Goal: Information Seeking & Learning: Find specific fact

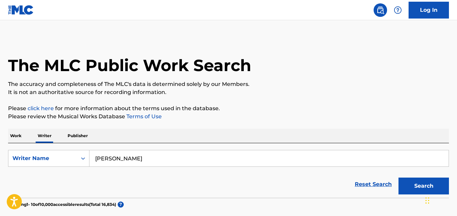
scroll to position [0, 0]
click at [175, 152] on input "Matthew Goodnough" at bounding box center [268, 158] width 359 height 16
paste input "Luna Orbit"
type input "Luna Orbit"
click at [406, 183] on button "Search" at bounding box center [424, 185] width 50 height 17
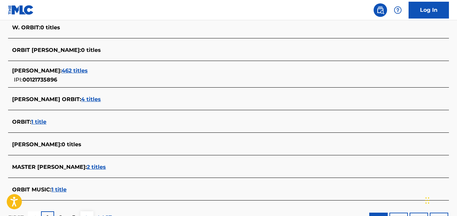
scroll to position [278, 0]
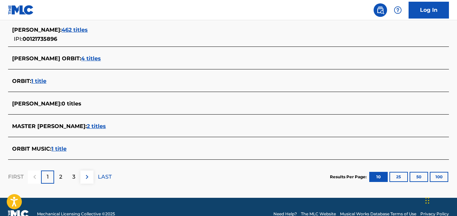
click at [81, 57] on span "4 titles" at bounding box center [91, 58] width 20 height 6
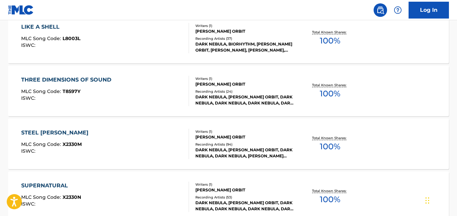
scroll to position [194, 0]
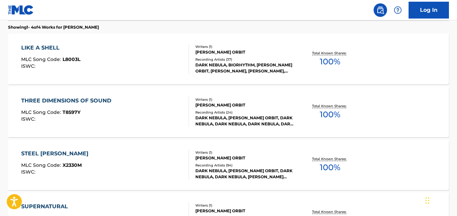
click at [412, 51] on div "LIKE A SHELL MLC Song Code : L8003L ISWC : Writers ( 1 ) LUNA ORBIT Recording A…" at bounding box center [228, 59] width 441 height 50
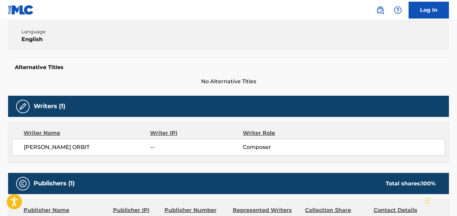
scroll to position [130, 0]
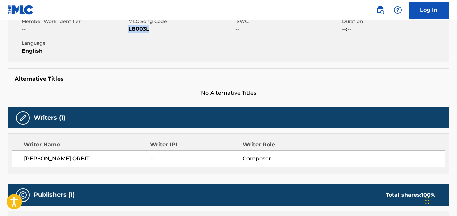
drag, startPoint x: 156, startPoint y: 29, endPoint x: 129, endPoint y: 33, distance: 26.5
click at [129, 33] on div "Member Work Identifier -- MLC Song Code L8003L ISWC -- Duration --:-- Language …" at bounding box center [228, 36] width 441 height 50
copy span "L8003L"
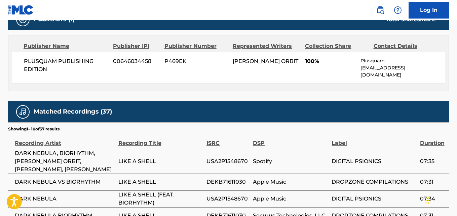
scroll to position [307, 0]
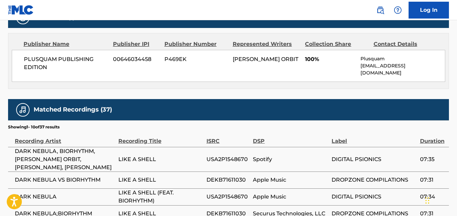
click at [30, 54] on div "PLUSQUAM PUBLISHING EDITION 00646034458 P469EK LUNA ORBIT 100% Plusquam contact…" at bounding box center [229, 66] width 434 height 32
drag, startPoint x: 22, startPoint y: 59, endPoint x: 55, endPoint y: 67, distance: 34.3
click at [55, 67] on div "PLUSQUAM PUBLISHING EDITION 00646034458 P469EK LUNA ORBIT 100% Plusquam contact…" at bounding box center [229, 66] width 434 height 32
copy span "PLUSQUAM PUBLISHING EDITION"
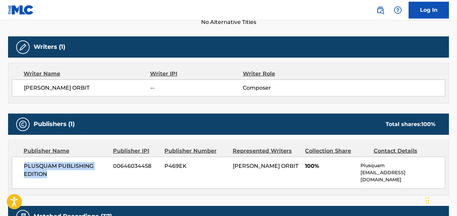
scroll to position [0, 0]
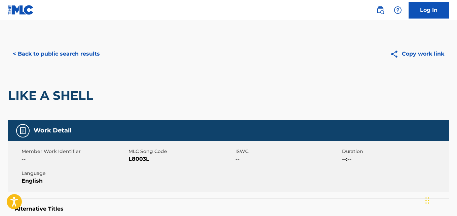
click at [70, 49] on button "< Back to public search results" at bounding box center [56, 53] width 97 height 17
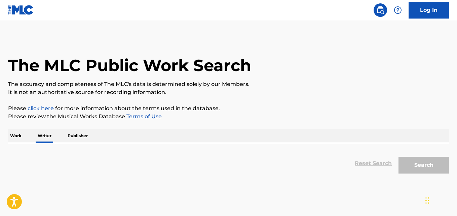
scroll to position [38, 0]
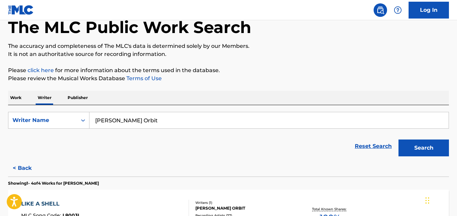
click at [144, 121] on input "Luna Orbit" at bounding box center [268, 120] width 359 height 16
paste input "ester Paul Vano"
type input "Lester Paul Vano"
click at [394, 80] on p "Please review the Musical Works Database Terms of Use" at bounding box center [228, 78] width 441 height 8
click at [428, 150] on button "Search" at bounding box center [424, 147] width 50 height 17
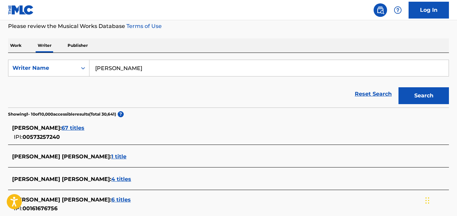
scroll to position [94, 0]
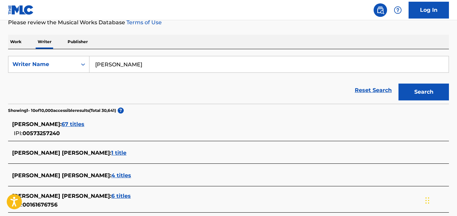
click at [84, 126] on span "67 titles" at bounding box center [73, 124] width 23 height 6
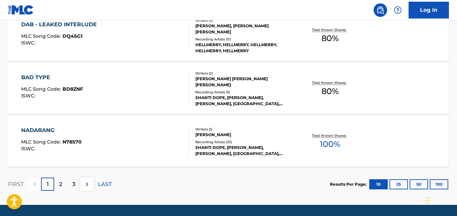
scroll to position [577, 0]
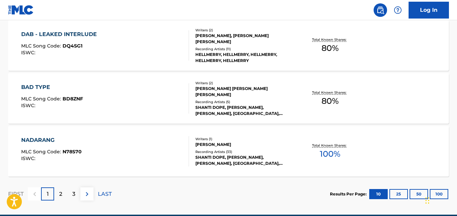
click at [296, 57] on div "DAB - LEAKED INTERLUDE MLC Song Code : DQ4SG1 ISWC : Writers ( 2 ) LESTER PAUL …" at bounding box center [228, 45] width 441 height 50
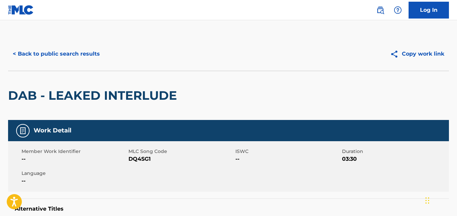
click at [91, 51] on button "< Back to public search results" at bounding box center [56, 53] width 97 height 17
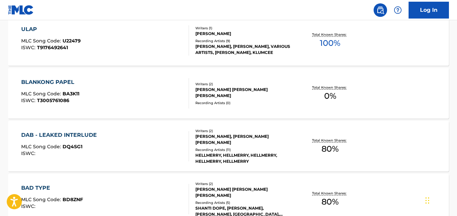
scroll to position [484, 0]
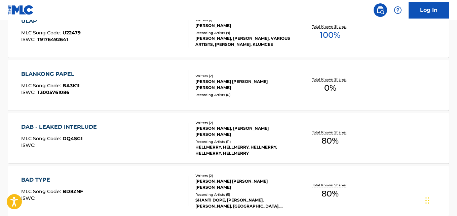
click at [344, 142] on div "Total Known Shares: 80 %" at bounding box center [330, 138] width 73 height 21
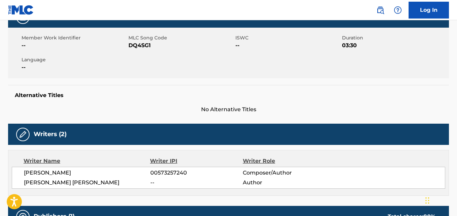
scroll to position [107, 0]
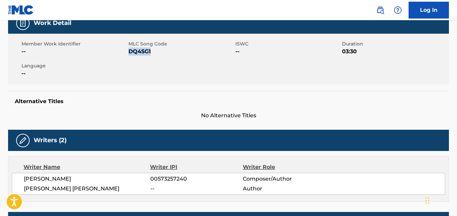
drag, startPoint x: 155, startPoint y: 51, endPoint x: 129, endPoint y: 56, distance: 26.0
click at [129, 56] on div "Member Work Identifier -- MLC Song Code DQ4SG1 ISWC -- Duration 03:30 Language …" at bounding box center [228, 59] width 441 height 50
copy span "DQ4SG1"
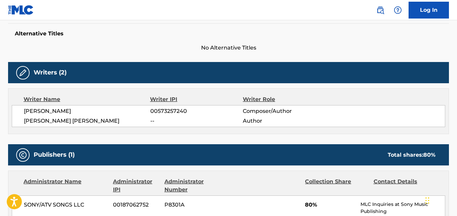
scroll to position [185, 0]
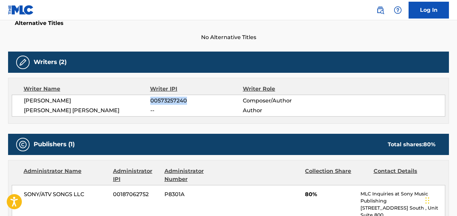
drag, startPoint x: 169, startPoint y: 100, endPoint x: 151, endPoint y: 100, distance: 17.8
click at [151, 100] on span "00573257240" at bounding box center [196, 101] width 92 height 8
copy span "00573257240"
drag, startPoint x: 50, startPoint y: 196, endPoint x: 26, endPoint y: 196, distance: 24.9
click at [26, 196] on span "SONY/ATV SONGS LLC" at bounding box center [66, 194] width 84 height 8
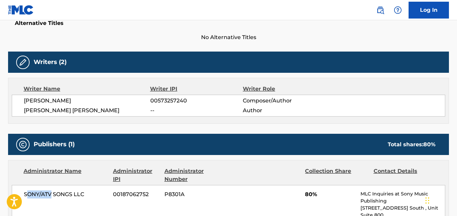
click at [26, 196] on span "SONY/ATV SONGS LLC" at bounding box center [66, 194] width 84 height 8
drag, startPoint x: 51, startPoint y: 194, endPoint x: 25, endPoint y: 195, distance: 26.9
click at [25, 195] on span "SONY/ATV SONGS LLC" at bounding box center [66, 194] width 84 height 8
copy span "SONY/ATV"
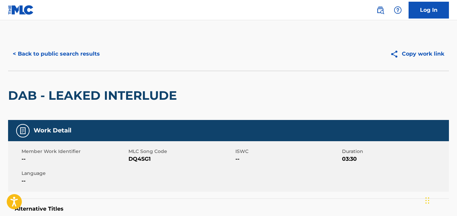
click at [86, 54] on button "< Back to public search results" at bounding box center [56, 53] width 97 height 17
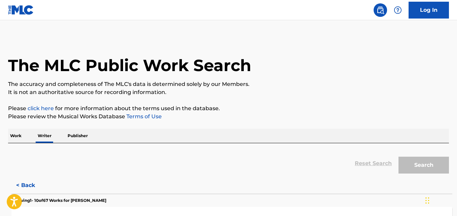
scroll to position [38, 0]
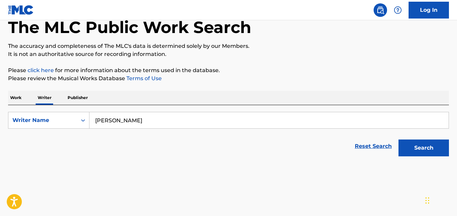
click at [148, 121] on input "Lester Paul Vano" at bounding box center [268, 120] width 359 height 16
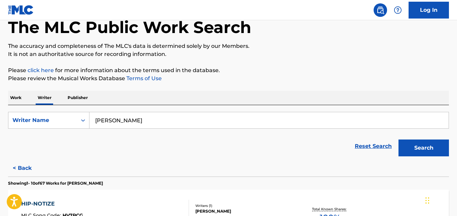
paste input "Arvin Anthony Cuadra"
type input "Arvin Anthony Cuadra"
click at [375, 73] on p "Please click here for more information about the terms used in the database." at bounding box center [228, 70] width 441 height 8
click at [412, 153] on button "Search" at bounding box center [424, 147] width 50 height 17
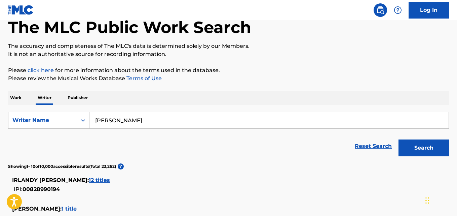
click at [149, 123] on input "Arvin Anthony Cuadra" at bounding box center [268, 120] width 359 height 16
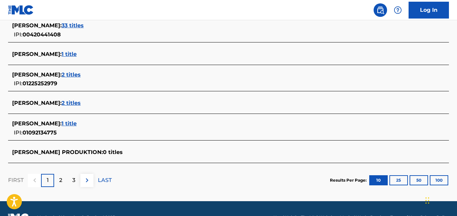
scroll to position [291, 0]
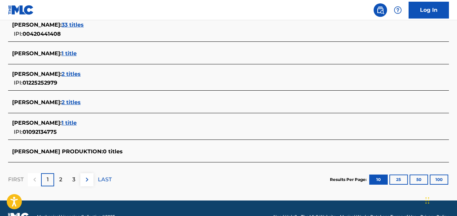
click at [101, 105] on div "ARVIN ANTHONY CUADRA : 2 titles" at bounding box center [219, 102] width 415 height 8
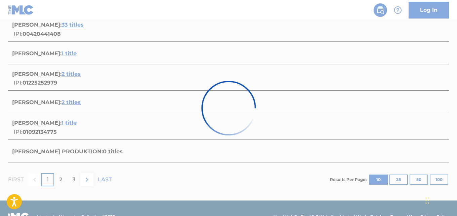
scroll to position [182, 0]
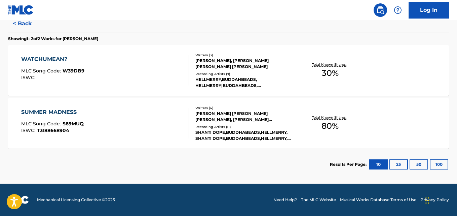
click at [273, 76] on div "HELLMERRY,BUDDAHBEADS, HELLMERRY|BUDDAHBEADS, HELLMERRY,BUDDAHBEADS, HELLMERRY,…" at bounding box center [244, 82] width 98 height 12
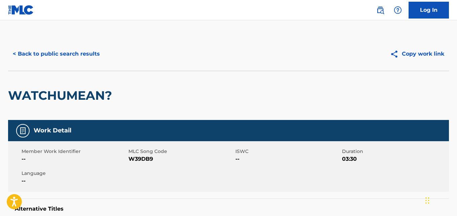
click at [73, 52] on button "< Back to public search results" at bounding box center [56, 53] width 97 height 17
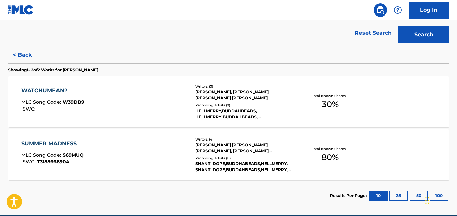
scroll to position [156, 0]
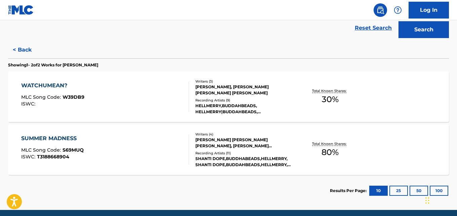
click at [289, 163] on div "SHANTI DOPE,BUDDHABEADS,HELLMERRY, SHANTI DOPE,BUDDAHBEADS,HELLMERRY, SHANTI DO…" at bounding box center [244, 161] width 98 height 12
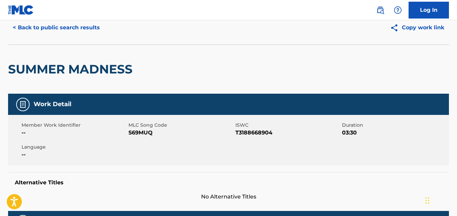
click at [73, 26] on button "< Back to public search results" at bounding box center [56, 27] width 97 height 17
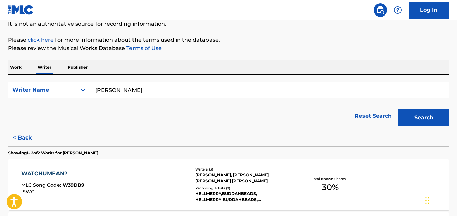
scroll to position [129, 0]
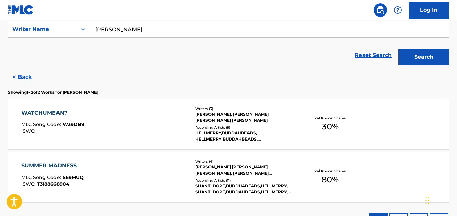
click at [256, 125] on div "Recording Artists ( 9 )" at bounding box center [244, 127] width 98 height 5
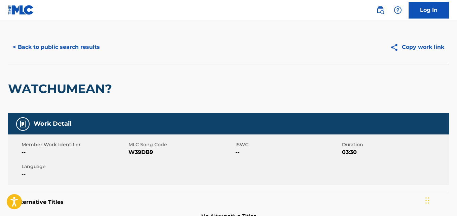
scroll to position [7, 0]
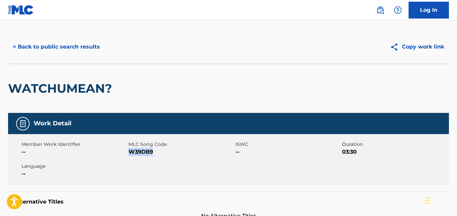
click at [79, 46] on button "< Back to public search results" at bounding box center [56, 46] width 97 height 17
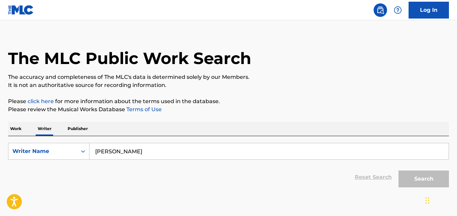
scroll to position [38, 0]
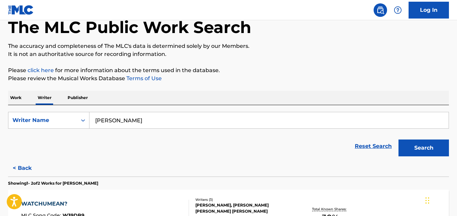
click at [168, 117] on input "Arvin Anthony Cuadra" at bounding box center [268, 120] width 359 height 16
paste input "l Tu"
type input "Al Tua"
click at [387, 90] on div "The MLC Public Work Search The accuracy and completeness of The MLC's data is d…" at bounding box center [228, 161] width 457 height 325
click at [426, 150] on button "Search" at bounding box center [424, 147] width 50 height 17
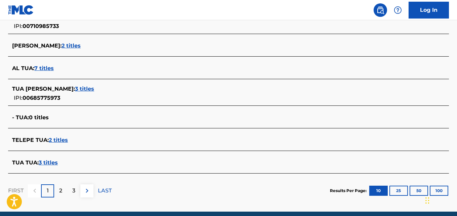
scroll to position [274, 0]
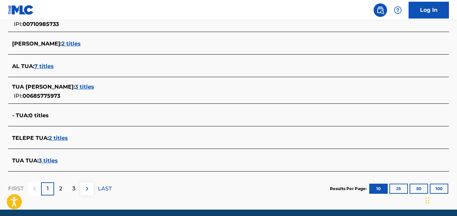
click at [43, 68] on span "7 titles" at bounding box center [44, 66] width 20 height 6
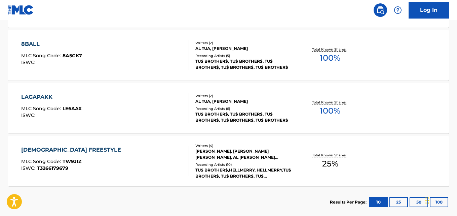
scroll to position [446, 0]
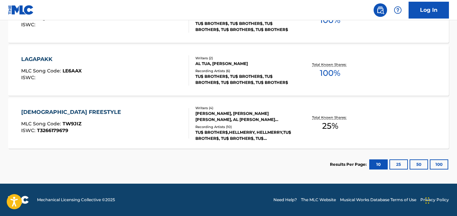
click at [346, 117] on p "Total Known Shares:" at bounding box center [330, 117] width 36 height 5
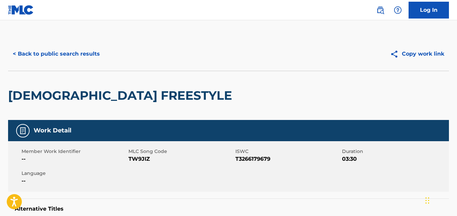
click at [75, 46] on button "< Back to public search results" at bounding box center [56, 53] width 97 height 17
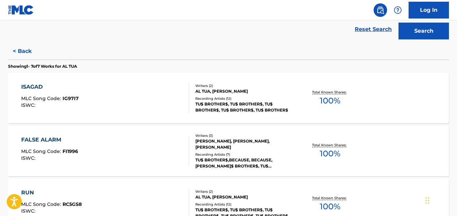
scroll to position [155, 0]
click at [314, 101] on div "Total Known Shares: 100 %" at bounding box center [330, 97] width 73 height 21
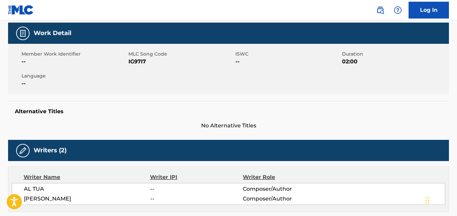
scroll to position [91, 0]
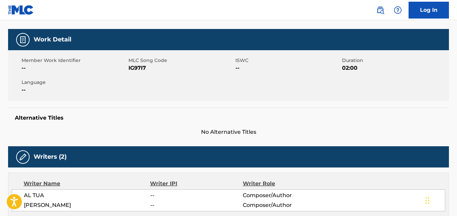
click at [138, 72] on div "Member Work Identifier -- MLC Song Code IG97I7 ISWC -- Duration 02:00 Language …" at bounding box center [228, 75] width 441 height 50
copy span "IG97I7"
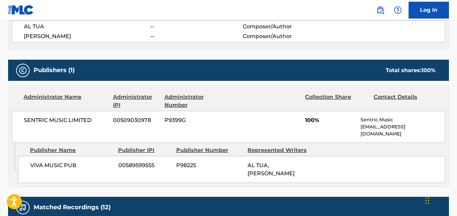
scroll to position [260, 0]
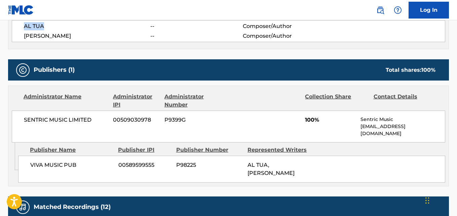
drag, startPoint x: 50, startPoint y: 28, endPoint x: 25, endPoint y: 30, distance: 24.9
click at [25, 30] on span "AL TUA" at bounding box center [87, 26] width 126 height 8
copy span "AL TUA"
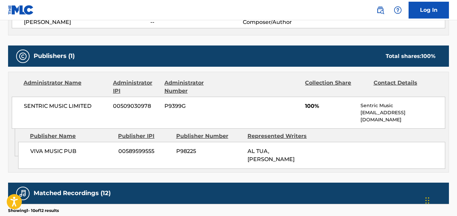
scroll to position [271, 0]
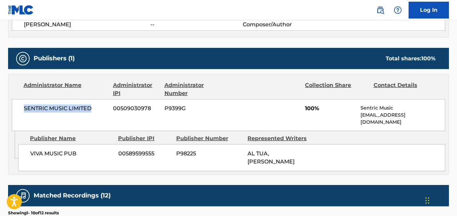
drag, startPoint x: 97, startPoint y: 107, endPoint x: 23, endPoint y: 108, distance: 73.3
click at [23, 108] on div "SENTRIC MUSIC LIMITED 00509030978 P9399G 100% Sentric Music society@sentricmusi…" at bounding box center [229, 115] width 434 height 32
copy span "SENTRIC MUSIC LIMITED"
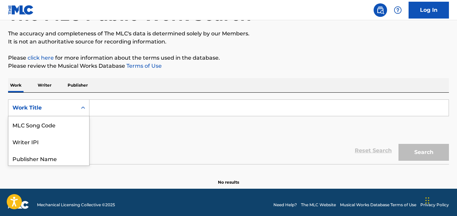
scroll to position [52, 0]
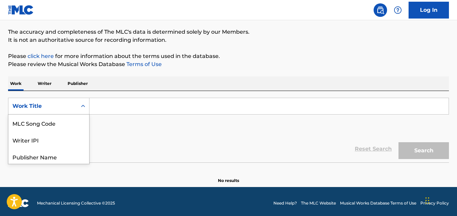
click at [48, 89] on p "Writer" at bounding box center [45, 83] width 18 height 14
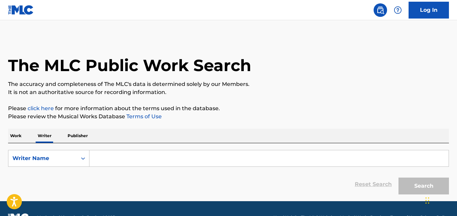
click at [123, 155] on input "Search Form" at bounding box center [268, 158] width 359 height 16
paste input "Majed Majed"
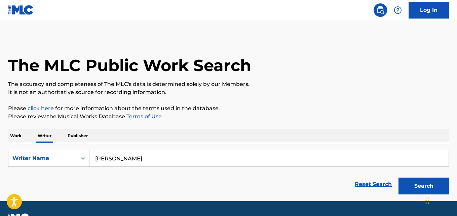
paste input "Majed Majed"
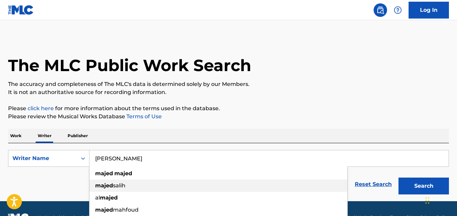
type input "Majed Majed"
click at [315, 108] on p "Please click here for more information about the terms used in the database." at bounding box center [228, 108] width 441 height 8
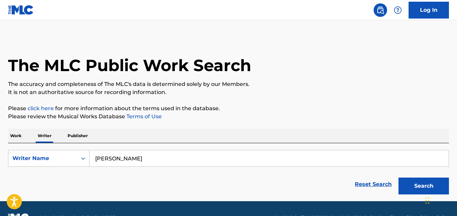
scroll to position [17, 0]
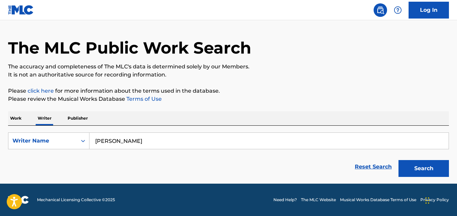
click at [419, 161] on button "Search" at bounding box center [424, 168] width 50 height 17
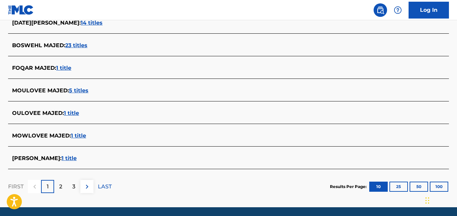
scroll to position [267, 0]
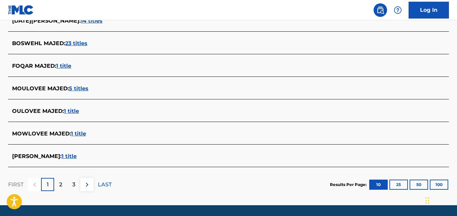
click at [71, 156] on span "1 title" at bounding box center [69, 156] width 15 height 6
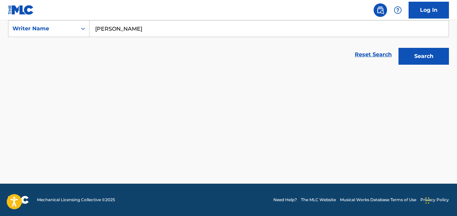
scroll to position [129, 0]
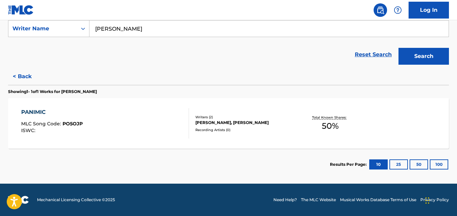
click at [266, 124] on div "MAJED MAJED, YVAN RIETHUISEN" at bounding box center [244, 122] width 98 height 6
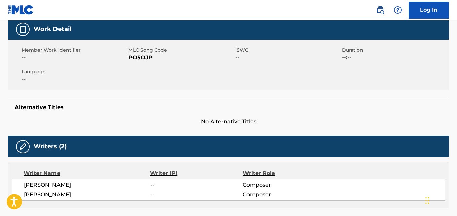
scroll to position [99, 0]
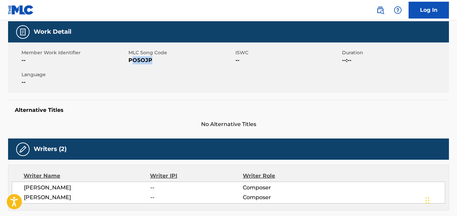
drag, startPoint x: 149, startPoint y: 61, endPoint x: 133, endPoint y: 64, distance: 16.1
click at [134, 64] on span "PO5OJP" at bounding box center [180, 60] width 105 height 8
click at [128, 62] on span "PO5OJP" at bounding box center [180, 60] width 105 height 8
drag, startPoint x: 128, startPoint y: 62, endPoint x: 158, endPoint y: 58, distance: 29.8
click at [158, 58] on span "PO5OJP" at bounding box center [180, 60] width 105 height 8
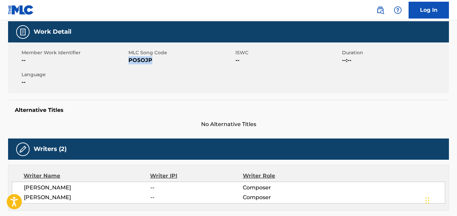
copy span "PO5OJP"
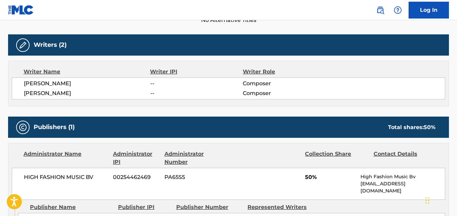
scroll to position [209, 0]
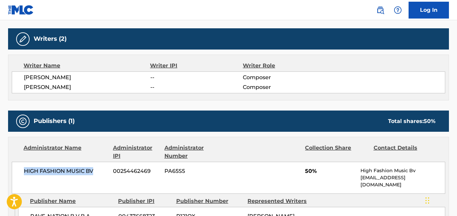
drag, startPoint x: 22, startPoint y: 169, endPoint x: 104, endPoint y: 186, distance: 83.8
click at [104, 186] on div "HIGH FASHION MUSIC BV 00254462469 PA65S5 50% High Fashion Music Bv copyright@hi…" at bounding box center [229, 177] width 434 height 32
copy span "HIGH FASHION MUSIC BV"
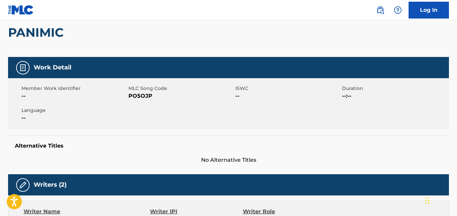
scroll to position [0, 0]
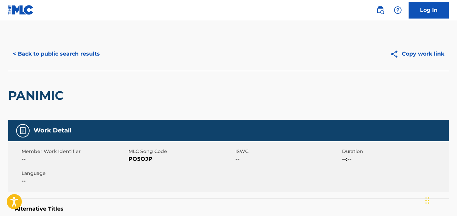
click at [73, 50] on button "< Back to public search results" at bounding box center [56, 53] width 97 height 17
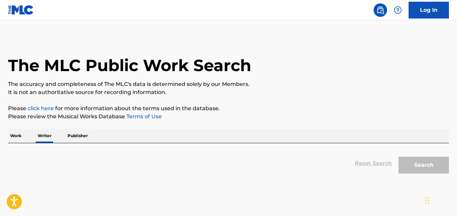
scroll to position [38, 0]
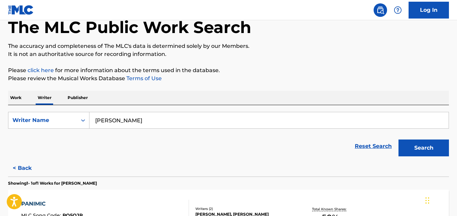
click at [137, 121] on input "Majed Majed" at bounding box center [268, 120] width 359 height 16
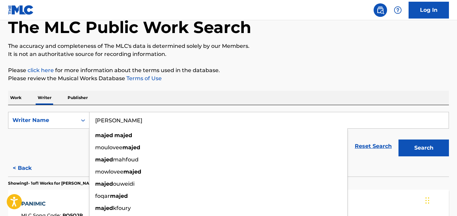
paste input "D'Artagnan Betco"
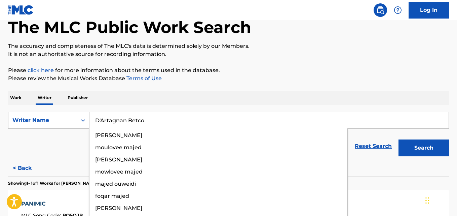
type input "D'Artagnan Betco"
click at [306, 72] on p "Please click here for more information about the terms used in the database." at bounding box center [228, 70] width 441 height 8
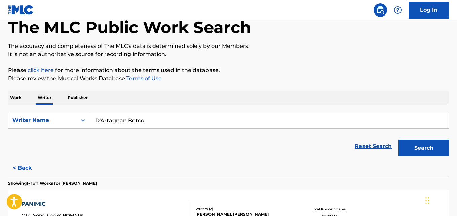
click at [419, 141] on button "Search" at bounding box center [424, 147] width 50 height 17
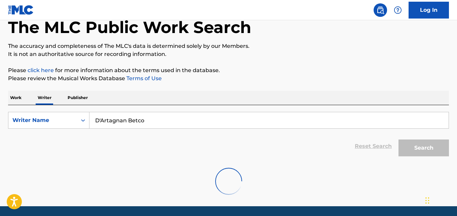
drag, startPoint x: 145, startPoint y: 116, endPoint x: 100, endPoint y: 120, distance: 45.6
click at [100, 120] on input "D'Artagnan Betco" at bounding box center [268, 120] width 359 height 16
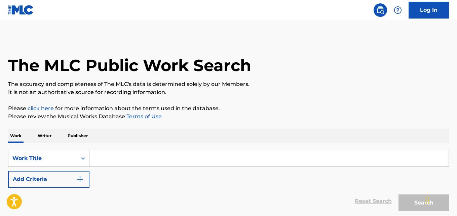
click at [44, 132] on p "Writer" at bounding box center [45, 135] width 18 height 14
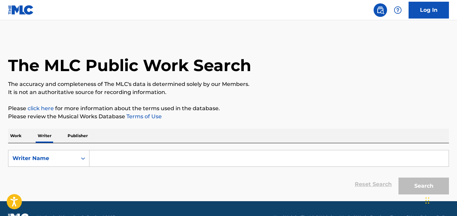
click at [110, 150] on input "Search Form" at bounding box center [268, 158] width 359 height 16
paste input "Master Produções Remix"
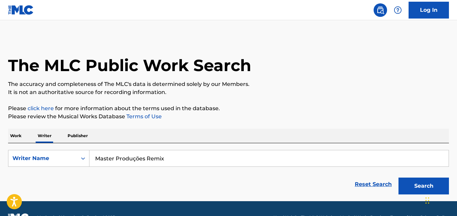
click at [139, 159] on input "Master Produções Remix" at bounding box center [268, 158] width 359 height 16
type input "Master Producoes Remix"
click at [399, 177] on button "Search" at bounding box center [424, 185] width 50 height 17
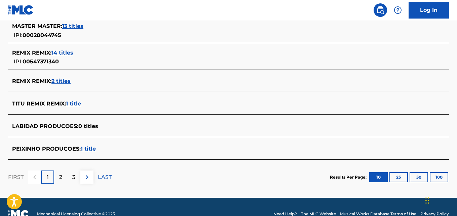
scroll to position [290, 0]
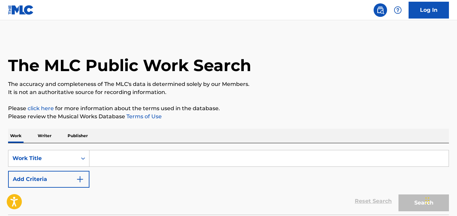
click at [125, 144] on div "SearchWithCriteria6114ce69-4871-4ac7-bf1f-fea605e1b9c0 Work Title Add Criteria …" at bounding box center [228, 178] width 441 height 71
click at [49, 135] on p "Writer" at bounding box center [45, 135] width 18 height 14
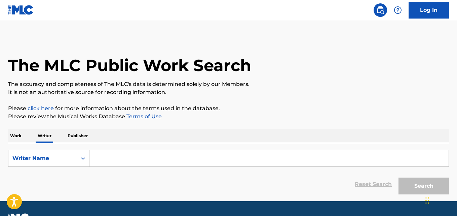
click at [119, 155] on input "Search Form" at bounding box center [268, 158] width 359 height 16
paste input "Irving Abraham"
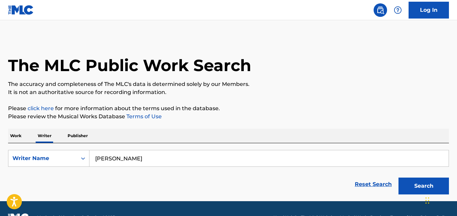
type input "Irving Abraham"
click at [365, 119] on p "Please review the Musical Works Database Terms of Use" at bounding box center [228, 116] width 441 height 8
click at [415, 185] on button "Search" at bounding box center [424, 185] width 50 height 17
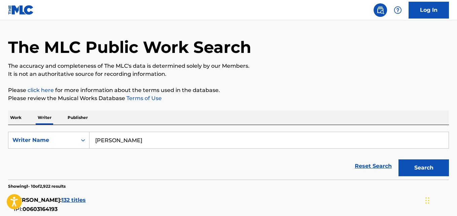
scroll to position [19, 0]
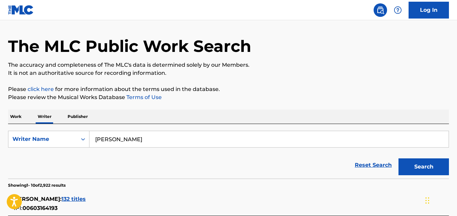
click at [147, 138] on input "Irving Abraham" at bounding box center [268, 139] width 359 height 16
click at [325, 100] on p "Please review the Musical Works Database Terms of Use" at bounding box center [228, 97] width 441 height 8
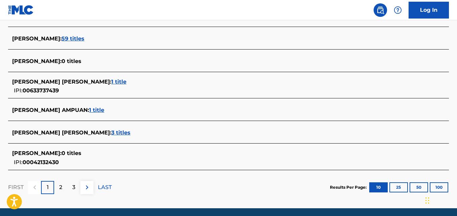
scroll to position [276, 0]
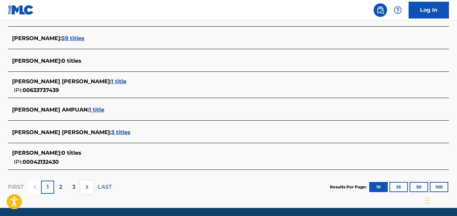
click at [99, 106] on span "1 title" at bounding box center [96, 109] width 15 height 6
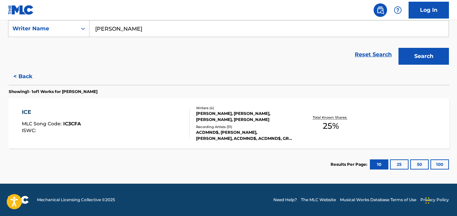
scroll to position [129, 0]
click at [303, 124] on div "Total Known Shares: 25 %" at bounding box center [330, 123] width 73 height 21
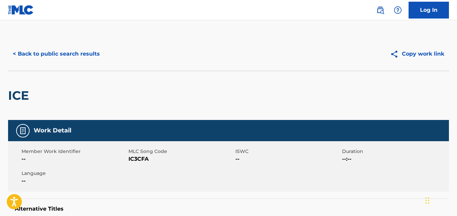
click at [84, 51] on button "< Back to public search results" at bounding box center [56, 53] width 97 height 17
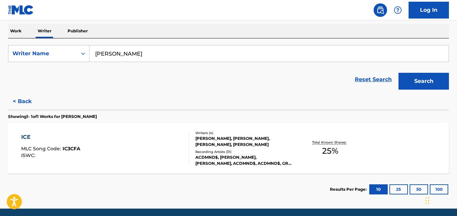
click at [26, 94] on button "< Back" at bounding box center [28, 101] width 40 height 17
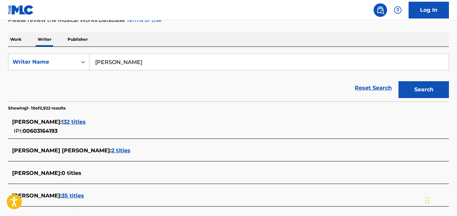
scroll to position [92, 0]
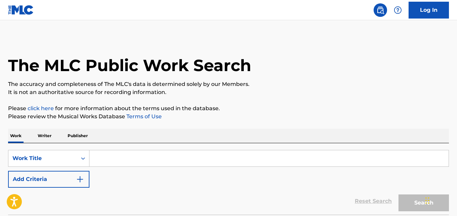
click at [48, 140] on p "Writer" at bounding box center [45, 135] width 18 height 14
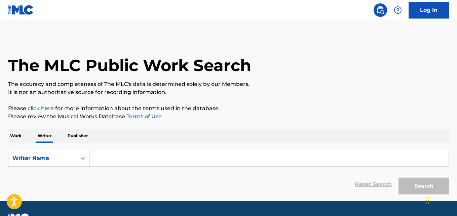
click at [131, 164] on input "Search Form" at bounding box center [268, 158] width 359 height 16
paste input "Krsna Das Mendoza"
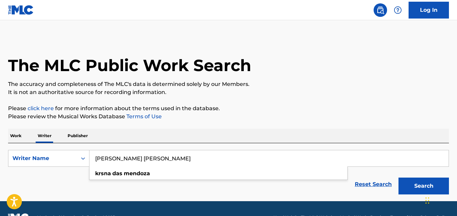
type input "Krsna Das Mendoza"
click at [407, 182] on button "Search" at bounding box center [424, 185] width 50 height 17
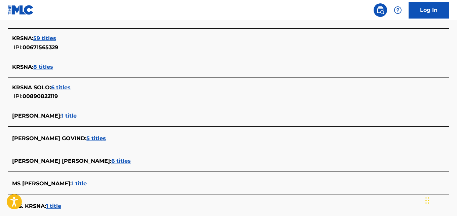
scroll to position [233, 0]
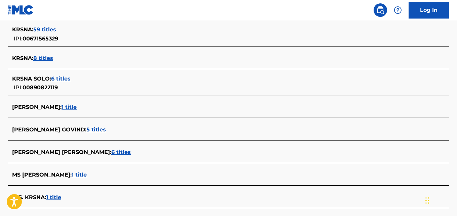
click at [111, 154] on span "6 titles" at bounding box center [121, 152] width 20 height 6
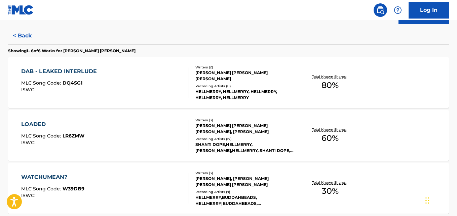
scroll to position [169, 0]
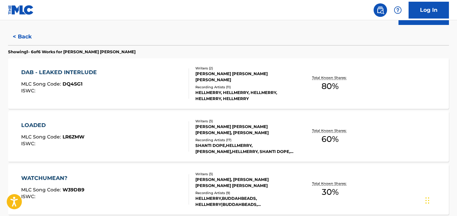
click at [407, 78] on div "DAB - LEAKED INTERLUDE MLC Song Code : DQ4SG1 ISWC : Writers ( 2 ) KRSNA DAS ME…" at bounding box center [228, 83] width 441 height 50
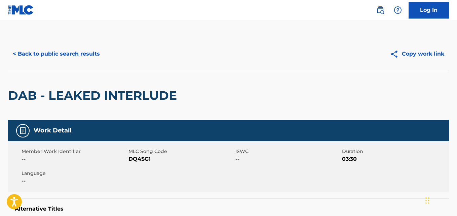
click at [110, 63] on div "< Back to public search results Copy work link" at bounding box center [228, 54] width 441 height 34
click at [90, 57] on button "< Back to public search results" at bounding box center [56, 53] width 97 height 17
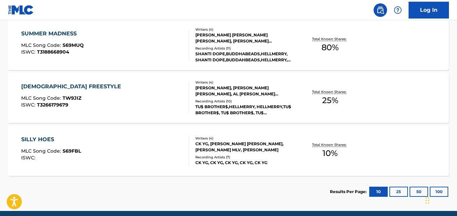
scroll to position [394, 0]
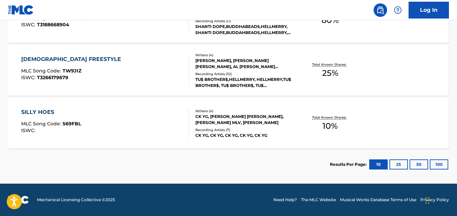
click at [314, 118] on p "Total Known Shares:" at bounding box center [330, 117] width 36 height 5
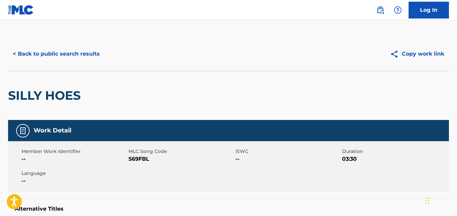
click at [94, 51] on button "< Back to public search results" at bounding box center [56, 53] width 97 height 17
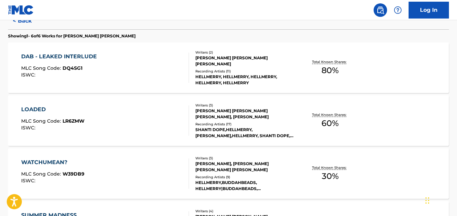
scroll to position [394, 0]
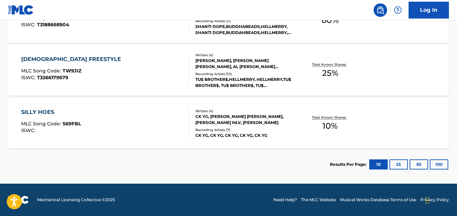
click at [345, 75] on div "Total Known Shares: 25 %" at bounding box center [330, 70] width 73 height 21
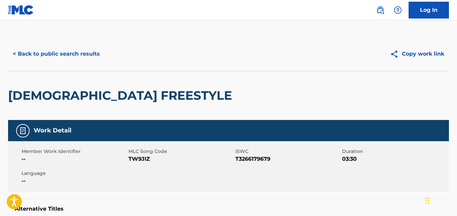
click at [76, 58] on button "< Back to public search results" at bounding box center [56, 53] width 97 height 17
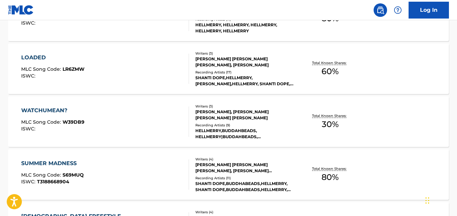
scroll to position [232, 0]
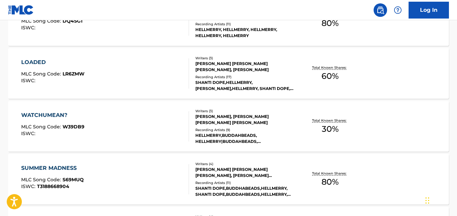
click at [354, 76] on div "Total Known Shares: 60 %" at bounding box center [330, 73] width 73 height 21
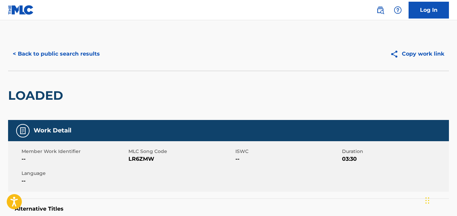
click at [64, 48] on button "< Back to public search results" at bounding box center [56, 53] width 97 height 17
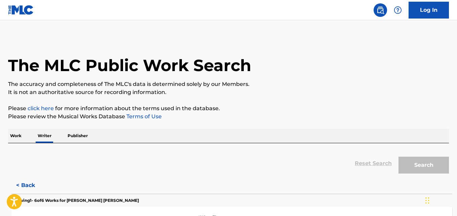
scroll to position [38, 0]
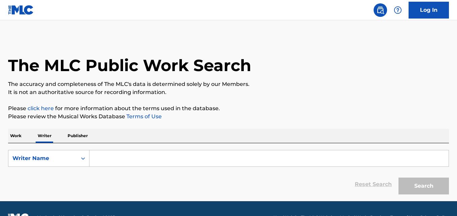
click at [123, 161] on input "Search Form" at bounding box center [268, 158] width 359 height 16
paste input "D'Artagnan Betco"
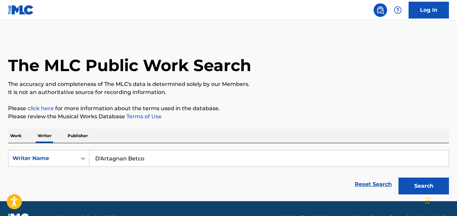
click at [399, 177] on button "Search" at bounding box center [424, 185] width 50 height 17
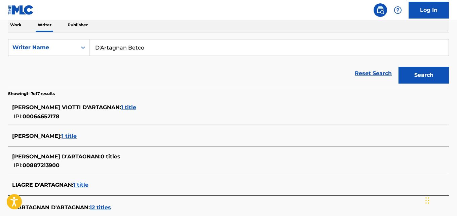
scroll to position [108, 0]
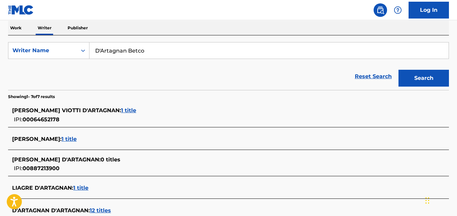
click at [168, 49] on input "D'Artagnan Betco" at bounding box center [268, 50] width 359 height 16
paste input "[PERSON_NAME]"
click at [423, 79] on button "Search" at bounding box center [424, 78] width 50 height 17
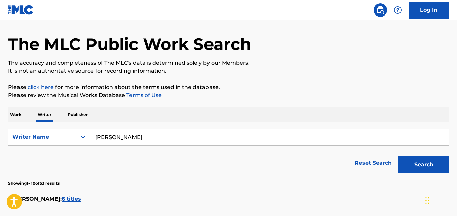
scroll to position [23, 0]
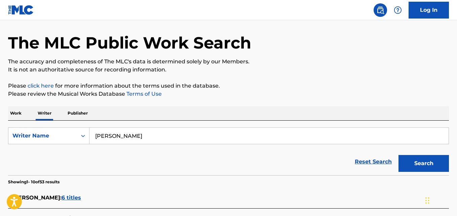
click at [179, 133] on input "[PERSON_NAME]" at bounding box center [268, 135] width 359 height 16
paste input "[PERSON_NAME]"
click at [403, 82] on p "Please click here for more information about the terms used in the database." at bounding box center [228, 86] width 441 height 8
click at [430, 166] on button "Search" at bounding box center [424, 163] width 50 height 17
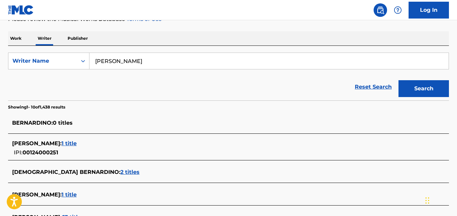
scroll to position [74, 0]
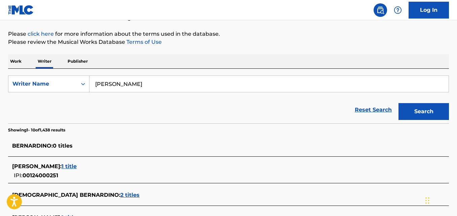
click at [171, 83] on input "[PERSON_NAME]" at bounding box center [268, 84] width 359 height 16
paste input "[PERSON_NAME]"
type input "[PERSON_NAME]"
click at [425, 107] on button "Search" at bounding box center [424, 111] width 50 height 17
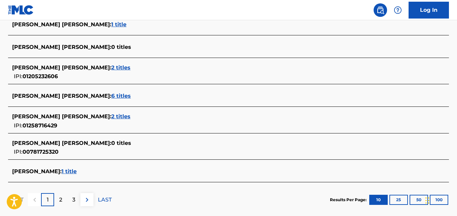
scroll to position [275, 0]
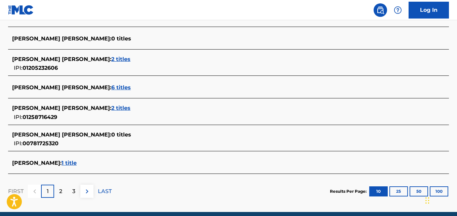
click at [77, 161] on span "1 title" at bounding box center [69, 162] width 15 height 6
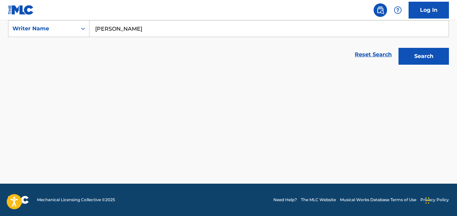
scroll to position [129, 0]
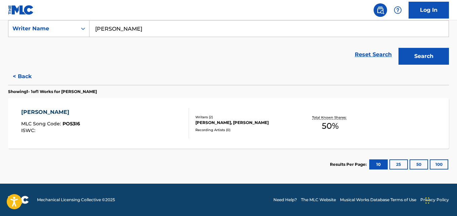
click at [207, 129] on div "Recording Artists ( 0 )" at bounding box center [244, 129] width 98 height 5
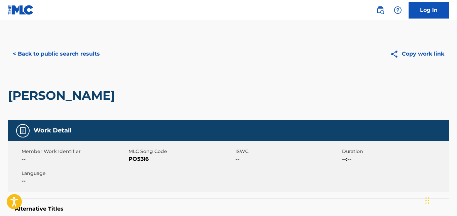
click at [65, 54] on button "< Back to public search results" at bounding box center [56, 53] width 97 height 17
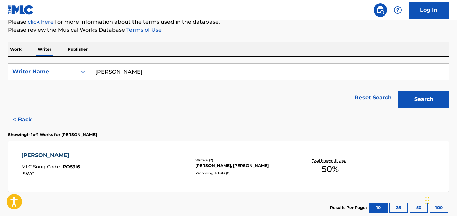
scroll to position [129, 0]
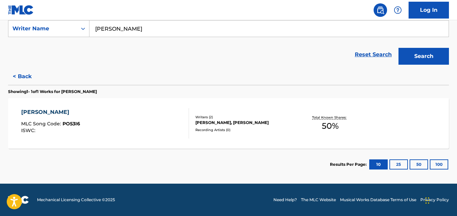
click at [30, 82] on button "< Back" at bounding box center [28, 76] width 40 height 17
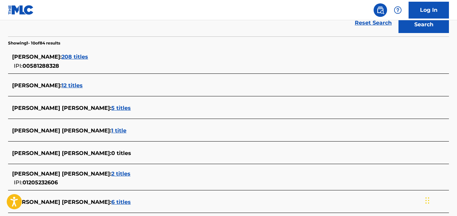
scroll to position [171, 0]
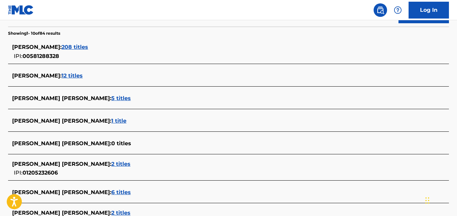
click at [76, 51] on div "[PERSON_NAME] : 208 titles" at bounding box center [219, 47] width 415 height 8
